Goal: Information Seeking & Learning: Check status

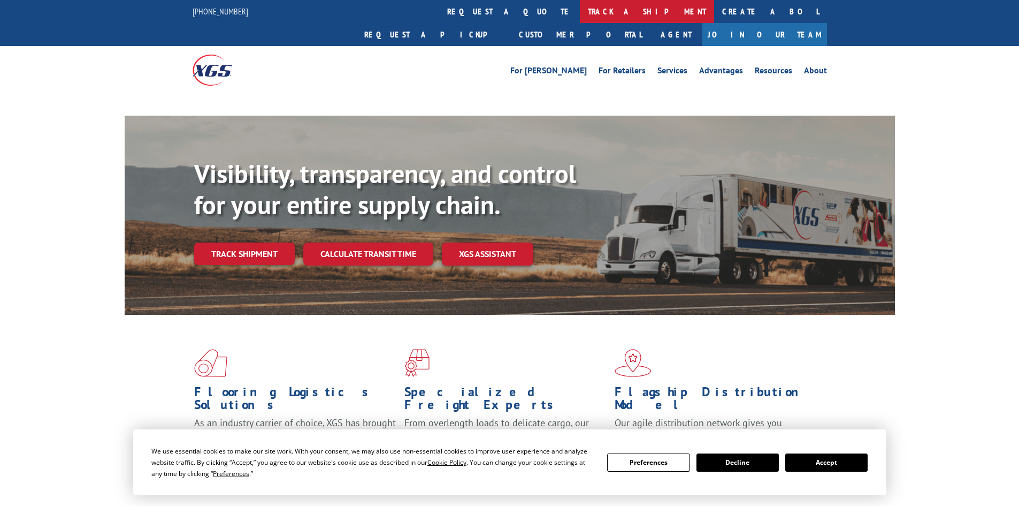
click at [580, 12] on link "track a shipment" at bounding box center [647, 11] width 134 height 23
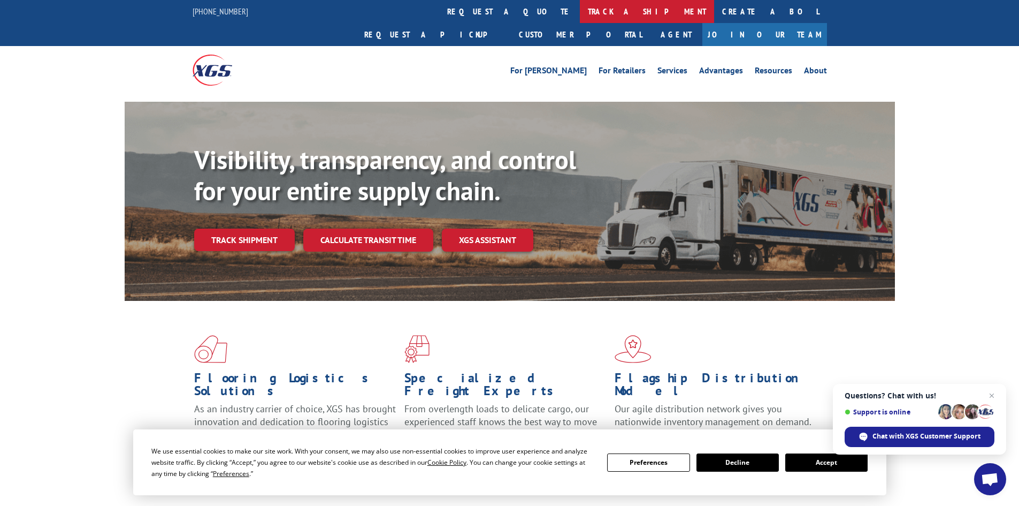
click at [580, 5] on link "track a shipment" at bounding box center [647, 11] width 134 height 23
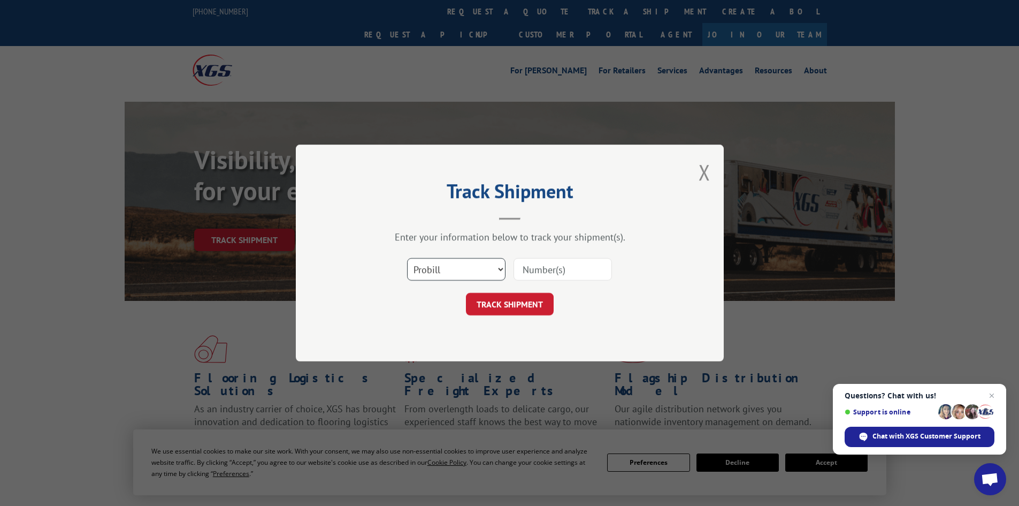
click at [449, 266] on select "Select category... Probill BOL PO" at bounding box center [456, 269] width 98 height 22
select select "bol"
click at [407, 258] on select "Select category... Probill BOL PO" at bounding box center [456, 269] width 98 height 22
paste input "5498662"
type input "5498662"
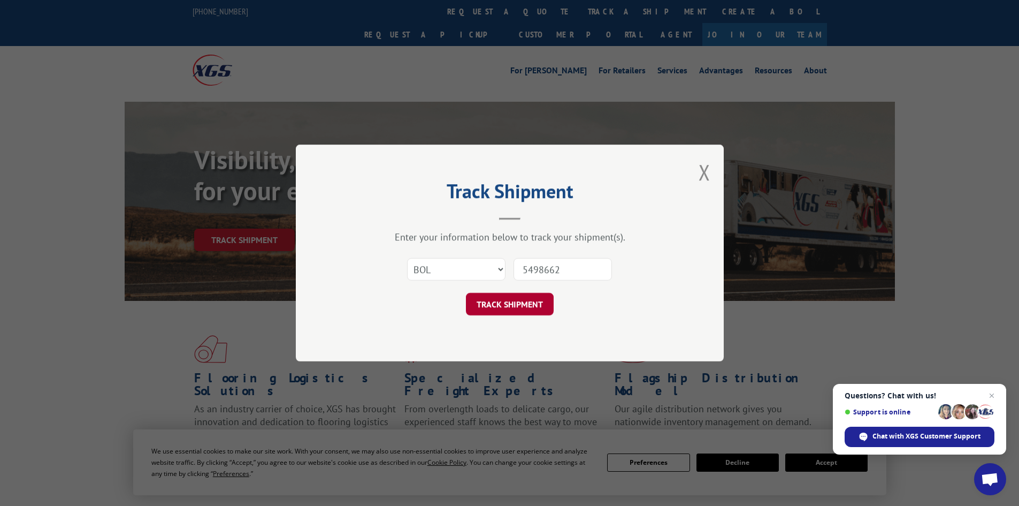
click at [510, 302] on button "TRACK SHIPMENT" at bounding box center [510, 304] width 88 height 22
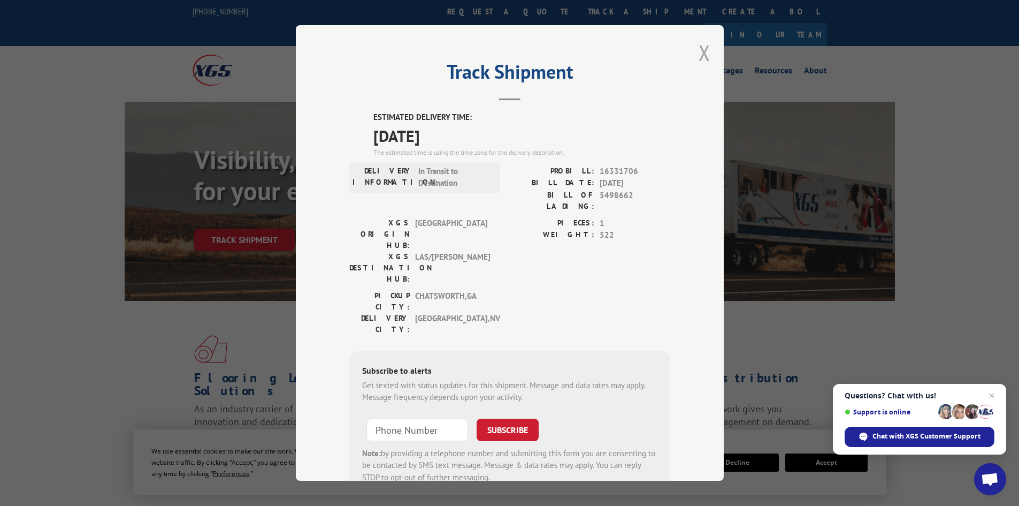
click at [700, 50] on button "Close modal" at bounding box center [705, 53] width 12 height 28
